Goal: Find specific page/section: Find specific page/section

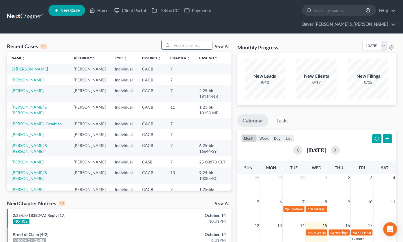
click at [180, 41] on input "search" at bounding box center [192, 45] width 40 height 8
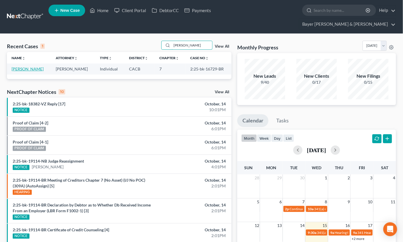
type input "[PERSON_NAME]"
click at [27, 66] on link "[PERSON_NAME]" at bounding box center [28, 68] width 32 height 5
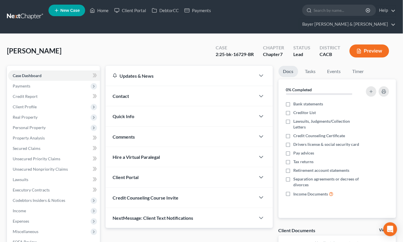
scroll to position [74, 0]
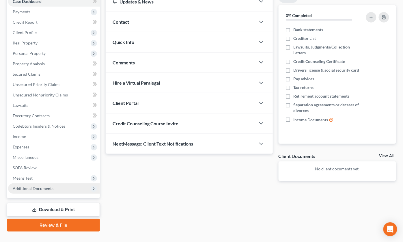
click at [31, 186] on span "Additional Documents" at bounding box center [33, 188] width 41 height 5
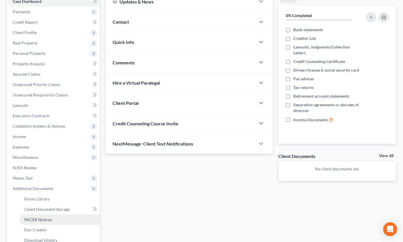
click at [35, 214] on link "PACER Notices" at bounding box center [60, 219] width 80 height 10
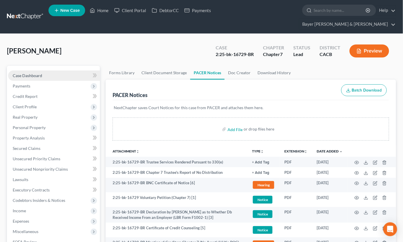
click at [57, 70] on link "Case Dashboard" at bounding box center [54, 75] width 92 height 10
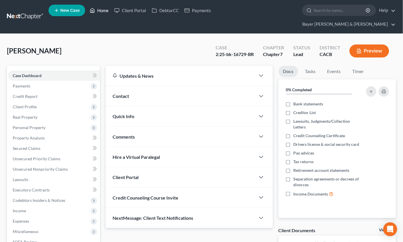
click at [101, 12] on link "Home" at bounding box center [99, 10] width 25 height 10
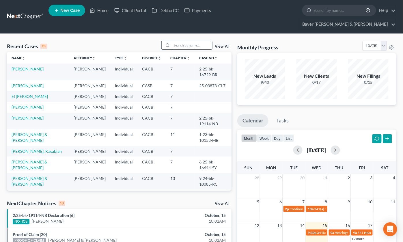
click at [180, 41] on input "search" at bounding box center [192, 45] width 40 height 8
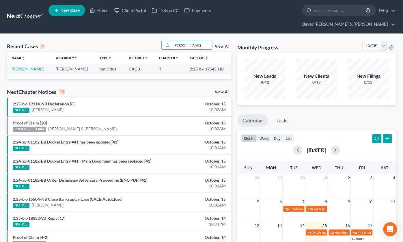
type input "[PERSON_NAME]"
click at [28, 63] on td "[PERSON_NAME]" at bounding box center [29, 68] width 44 height 11
click at [28, 66] on link "[PERSON_NAME]" at bounding box center [28, 68] width 32 height 5
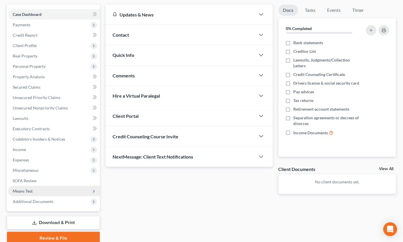
scroll to position [64, 0]
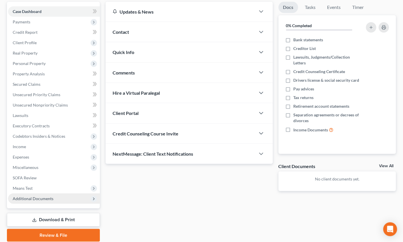
click at [27, 196] on span "Additional Documents" at bounding box center [33, 198] width 41 height 5
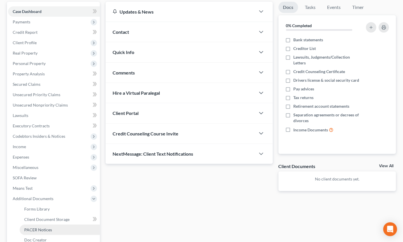
click at [37, 227] on span "PACER Notices" at bounding box center [38, 229] width 28 height 5
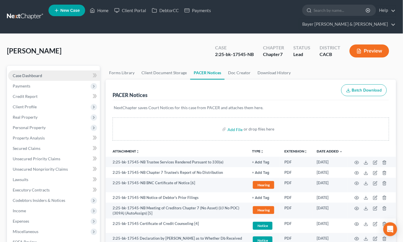
click at [33, 73] on span "Case Dashboard" at bounding box center [27, 75] width 29 height 5
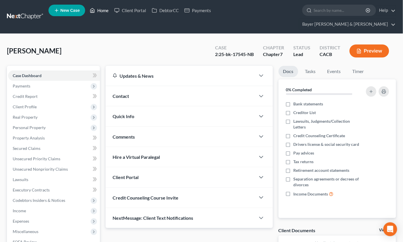
click at [101, 9] on link "Home" at bounding box center [99, 10] width 25 height 10
